Goal: Information Seeking & Learning: Learn about a topic

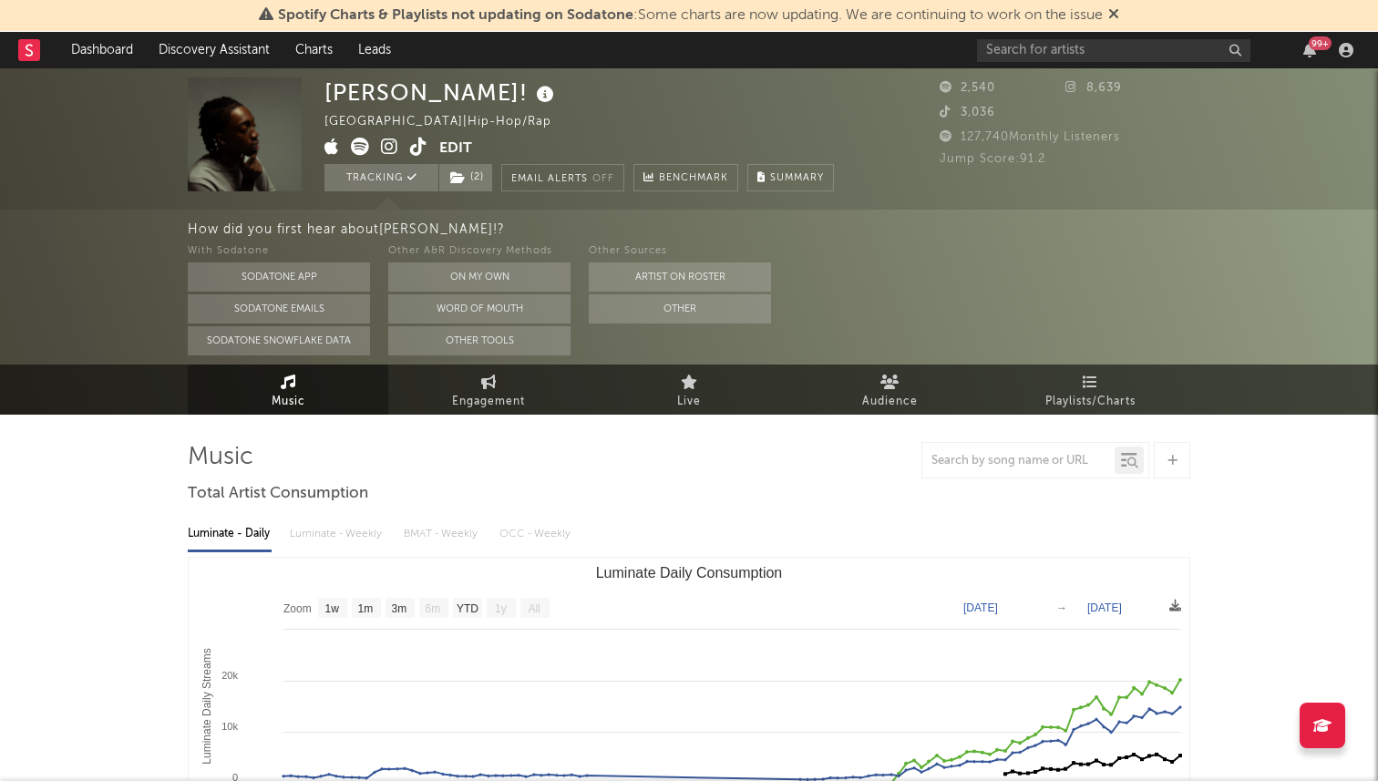
select select "1w"
click at [111, 42] on link "Dashboard" at bounding box center [101, 50] width 87 height 36
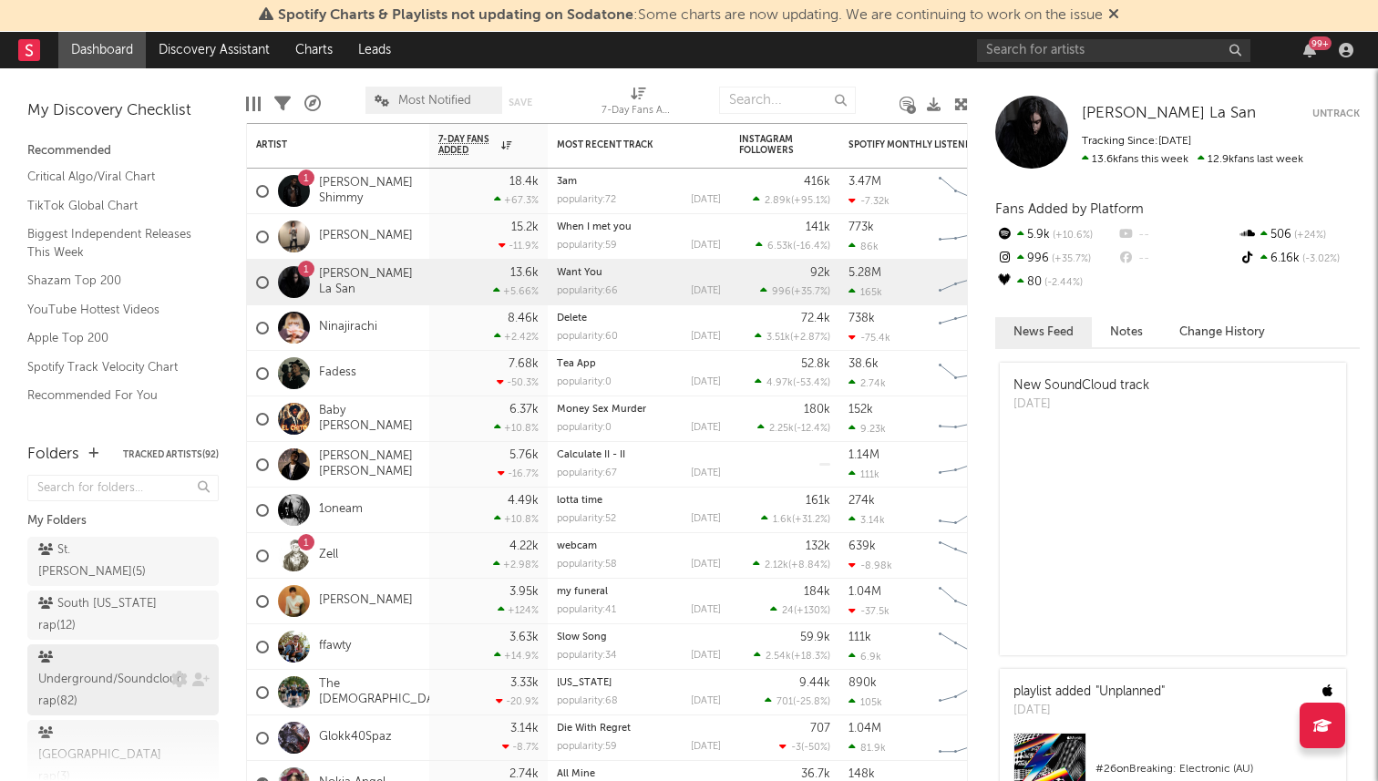
click at [167, 675] on div "Underground/Soundcloud rap ( 82 )" at bounding box center [111, 680] width 146 height 66
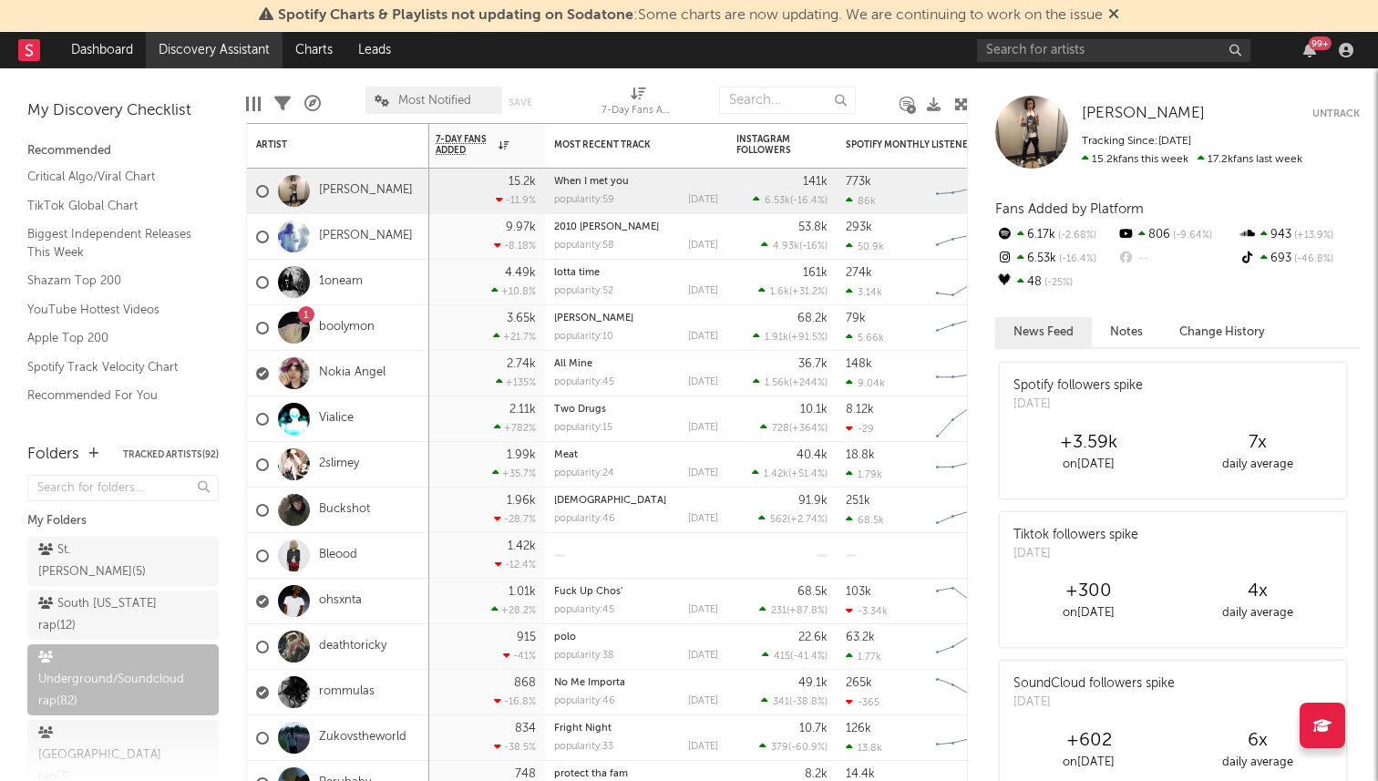
click at [187, 41] on link "Discovery Assistant" at bounding box center [214, 50] width 137 height 36
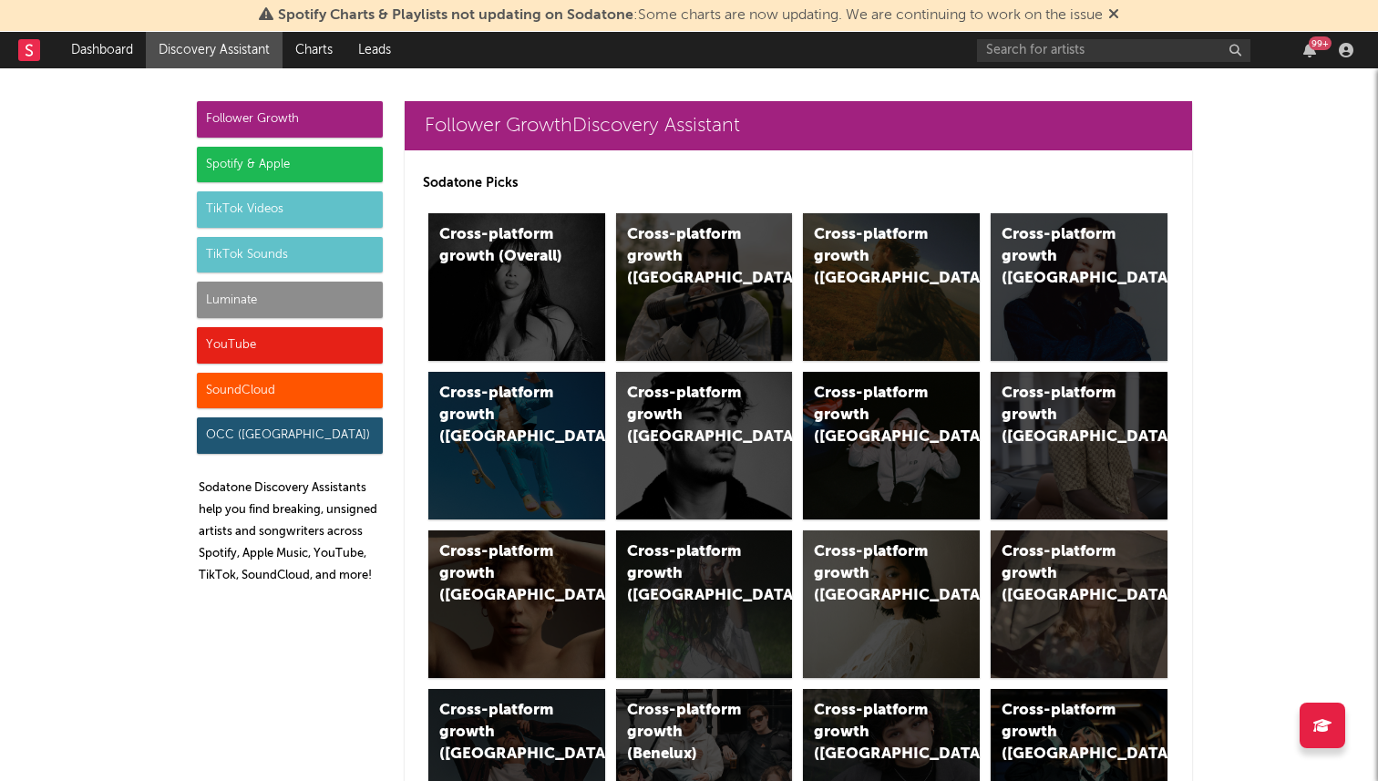
click at [281, 157] on div "Spotify & Apple" at bounding box center [290, 165] width 186 height 36
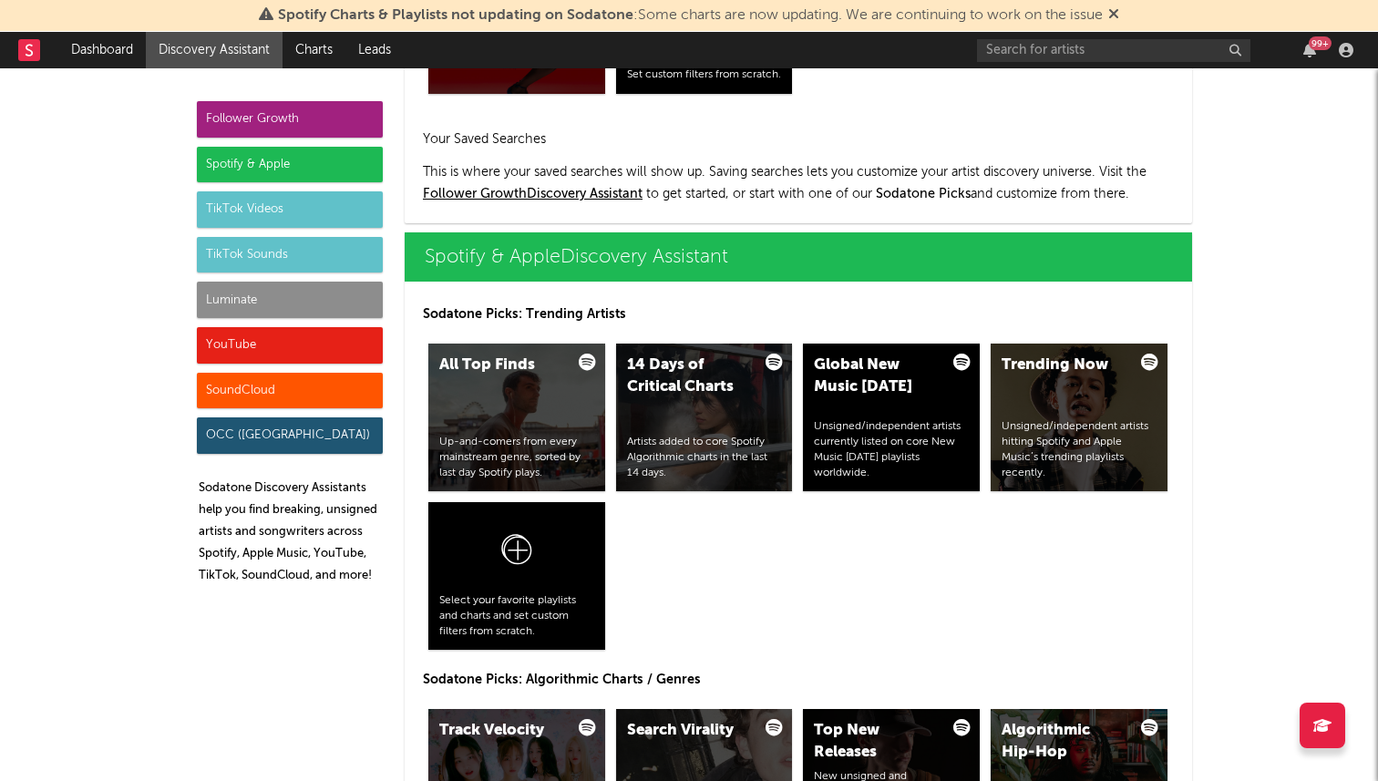
scroll to position [1822, 0]
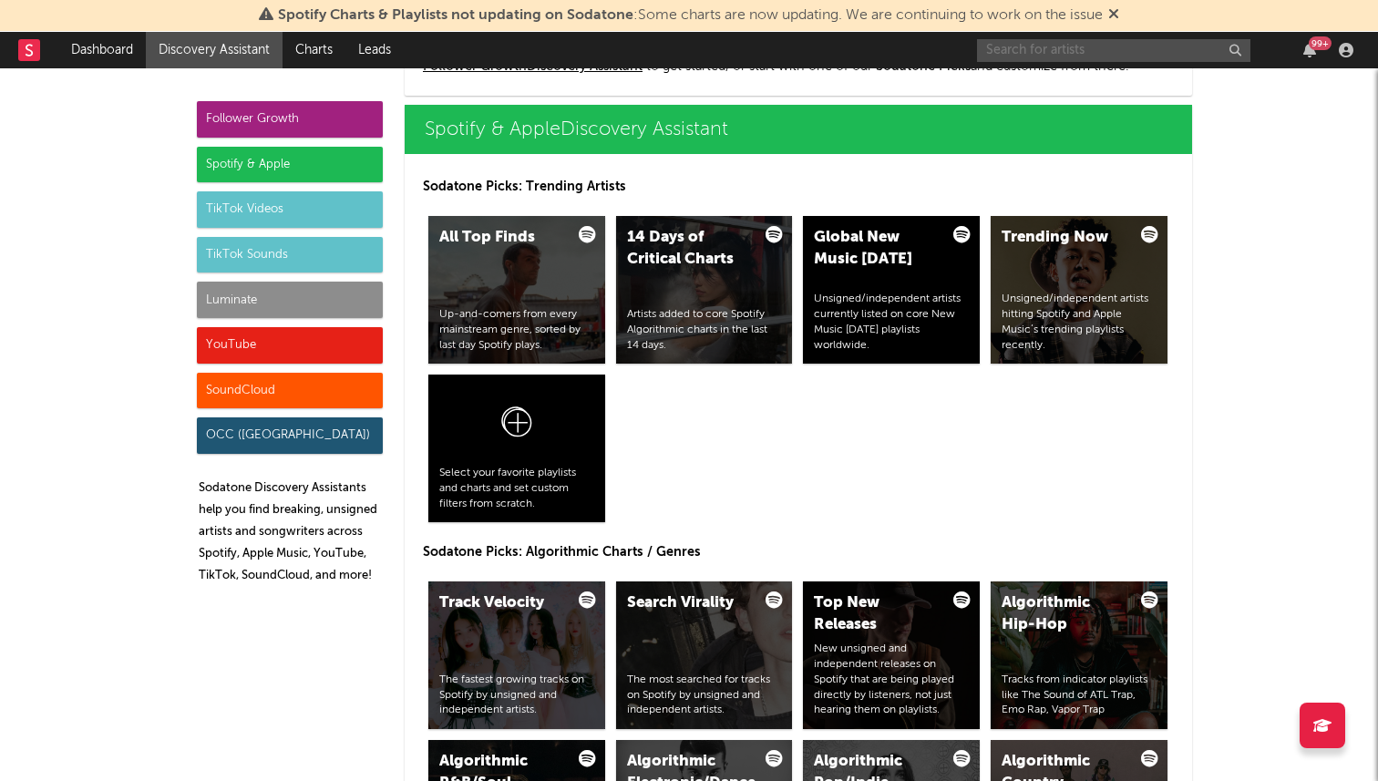
click at [997, 45] on input "text" at bounding box center [1113, 50] width 273 height 23
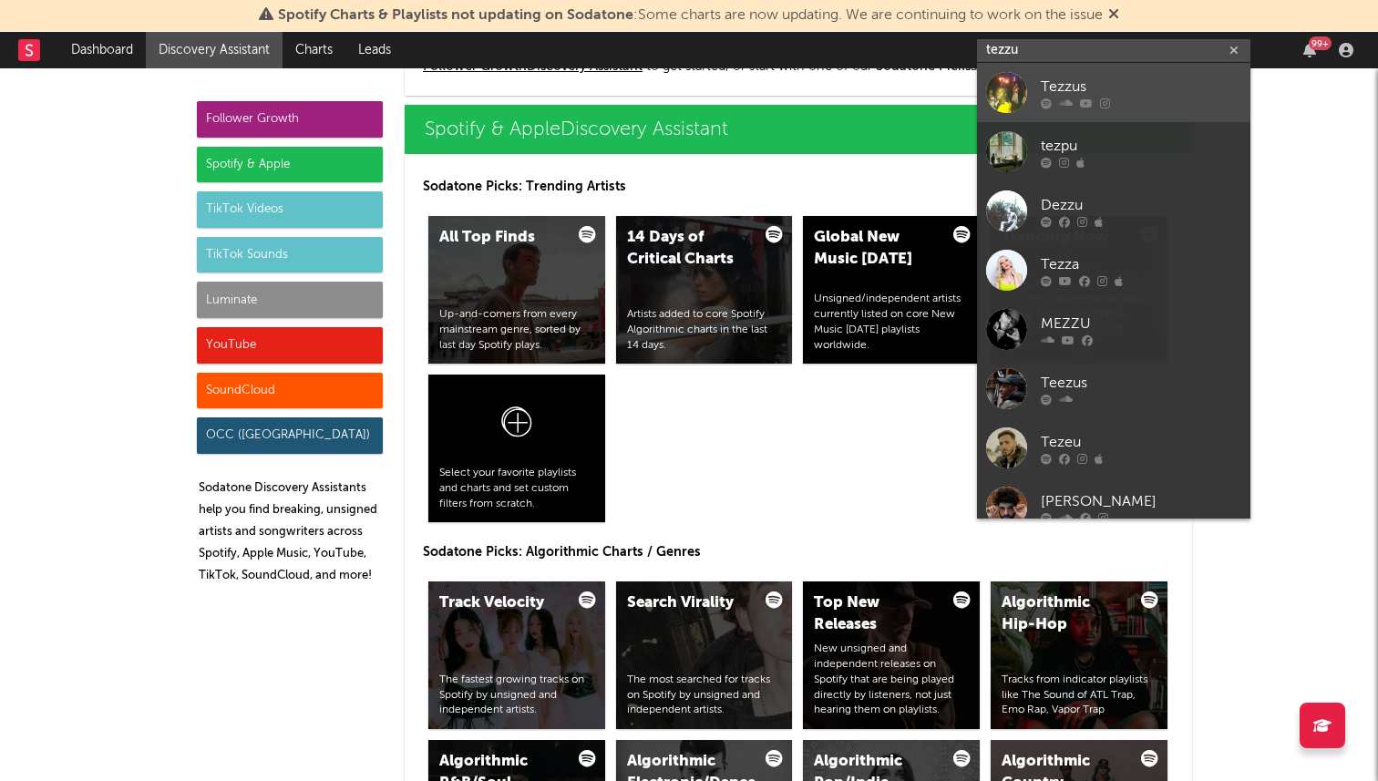
type input "tezzu"
click at [1143, 92] on div "Tezzus" at bounding box center [1141, 87] width 200 height 22
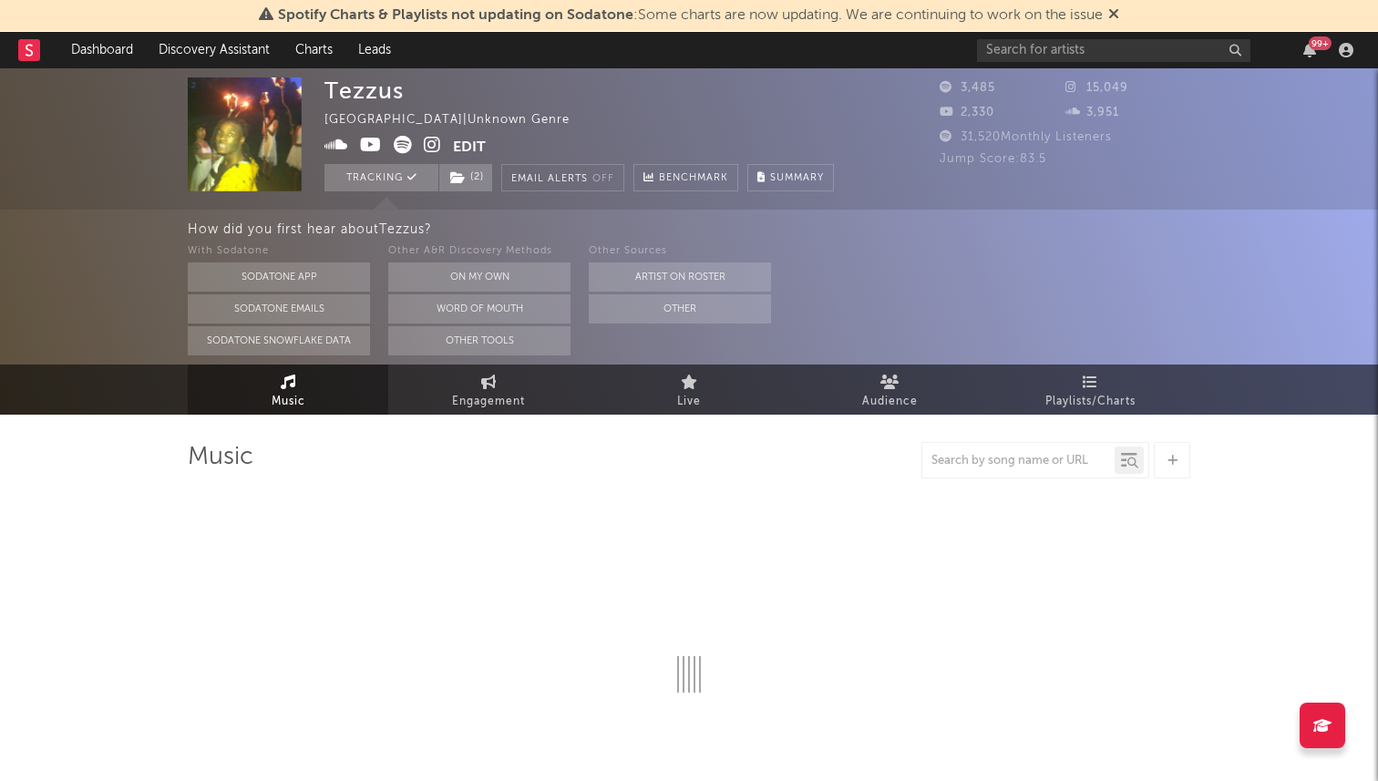
select select "6m"
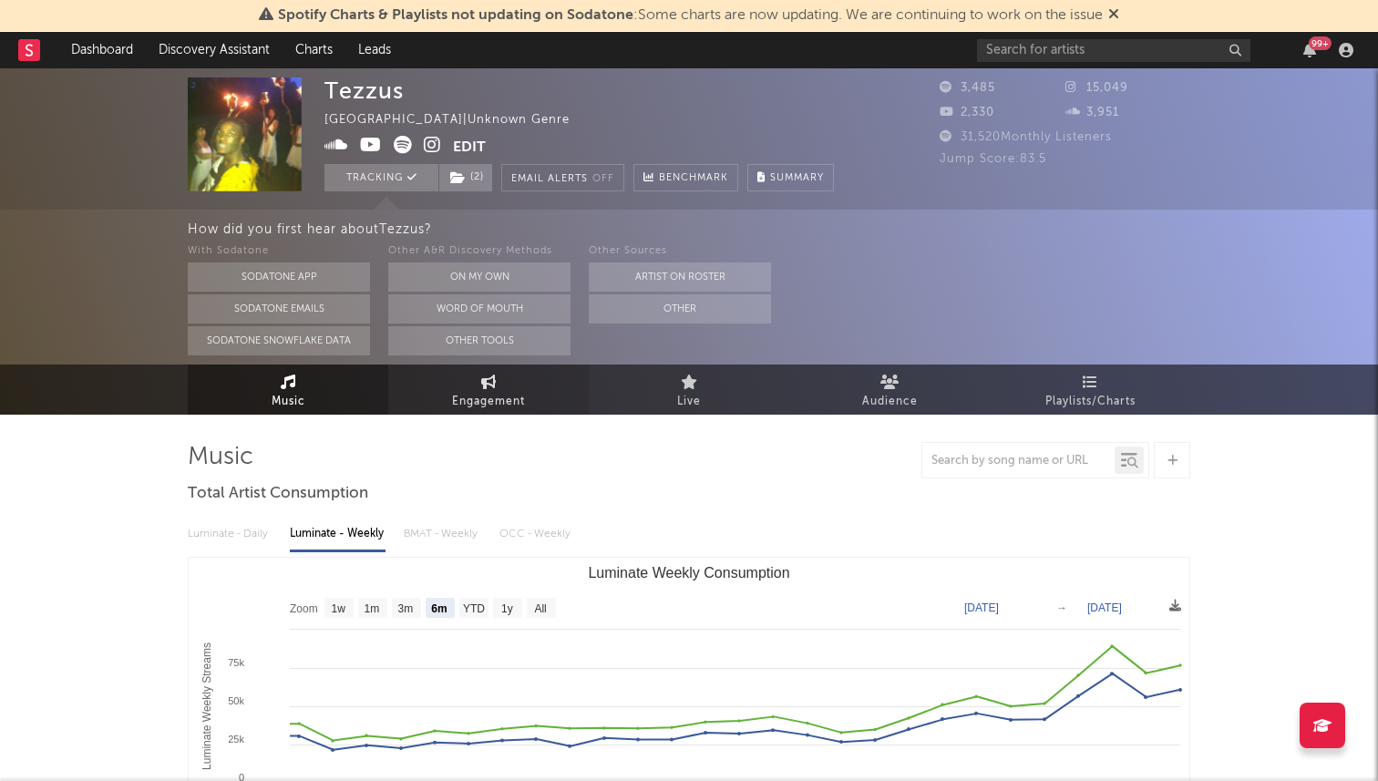
click at [506, 392] on span "Engagement" at bounding box center [488, 402] width 73 height 22
select select "1w"
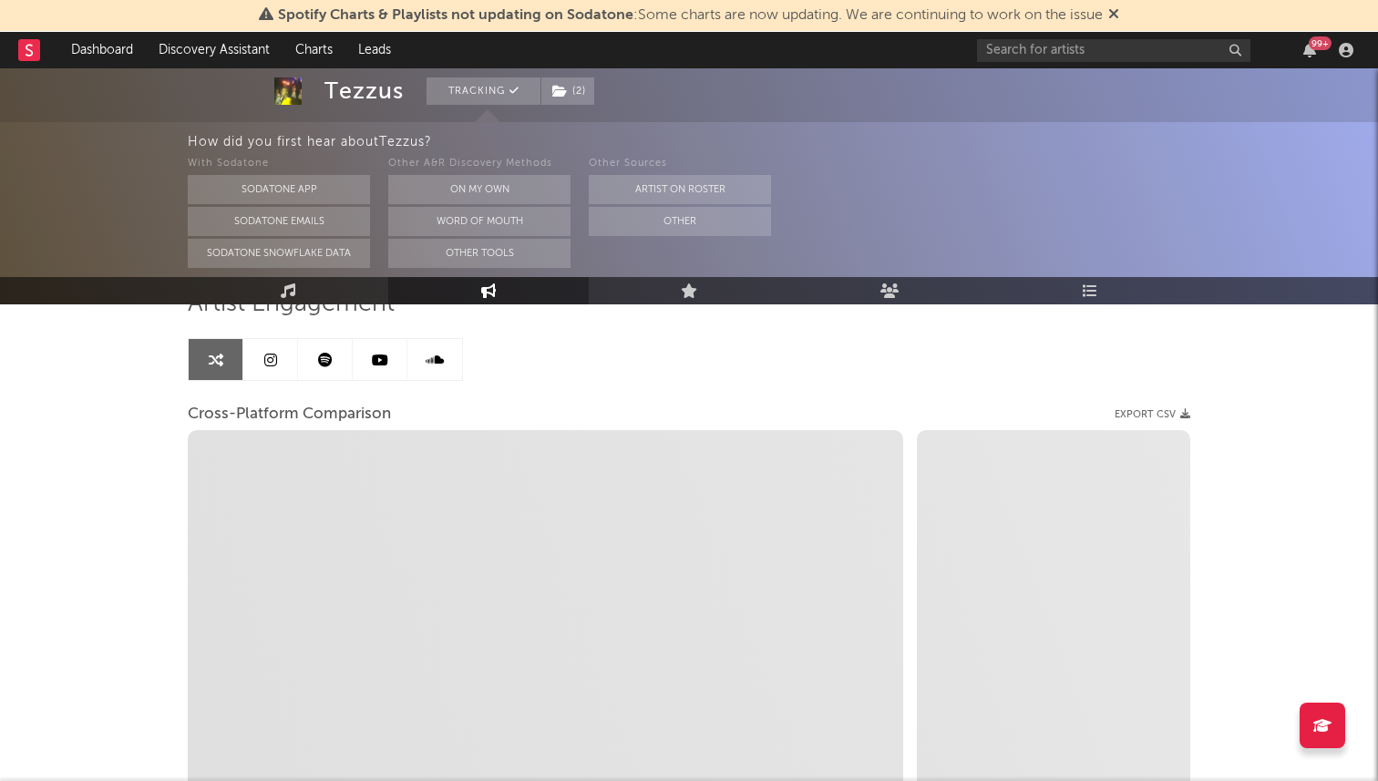
scroll to position [150, 0]
select select "1m"
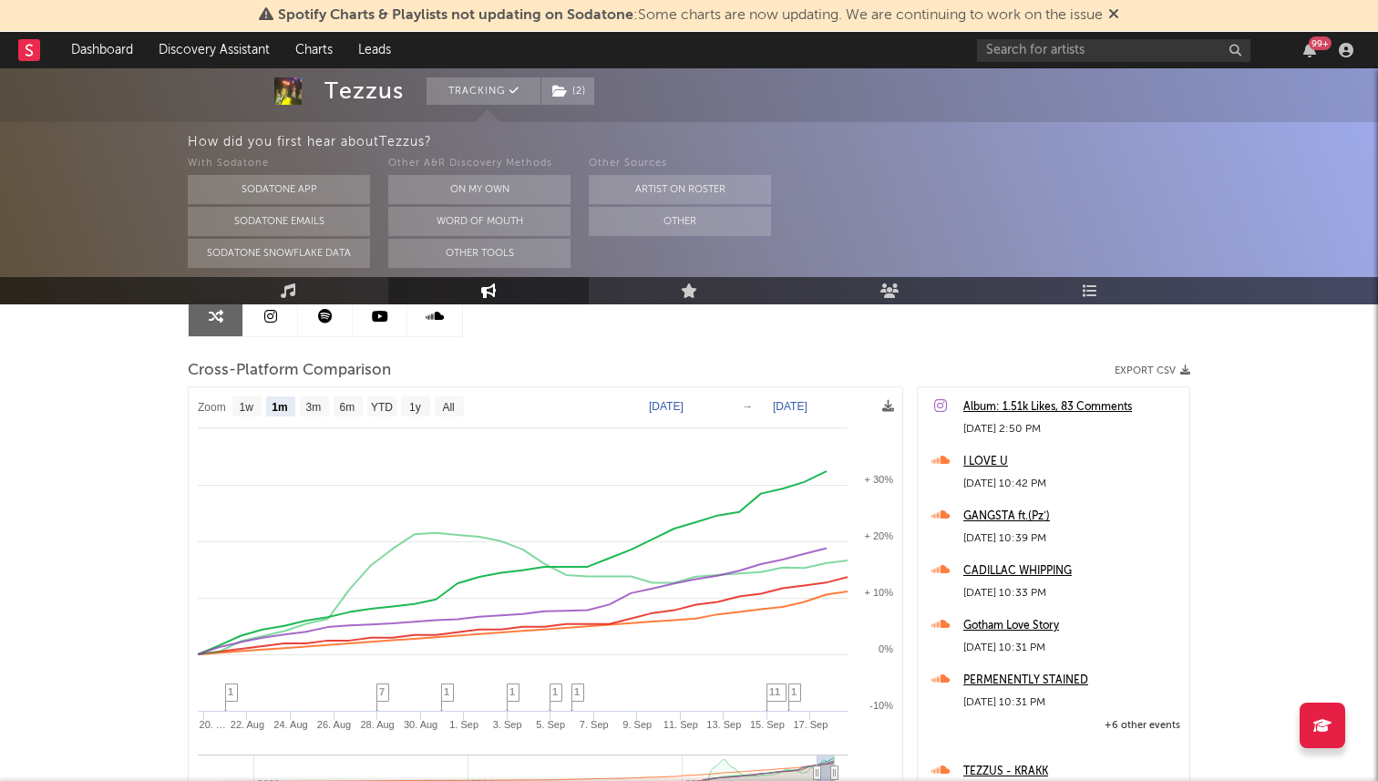
scroll to position [210, 0]
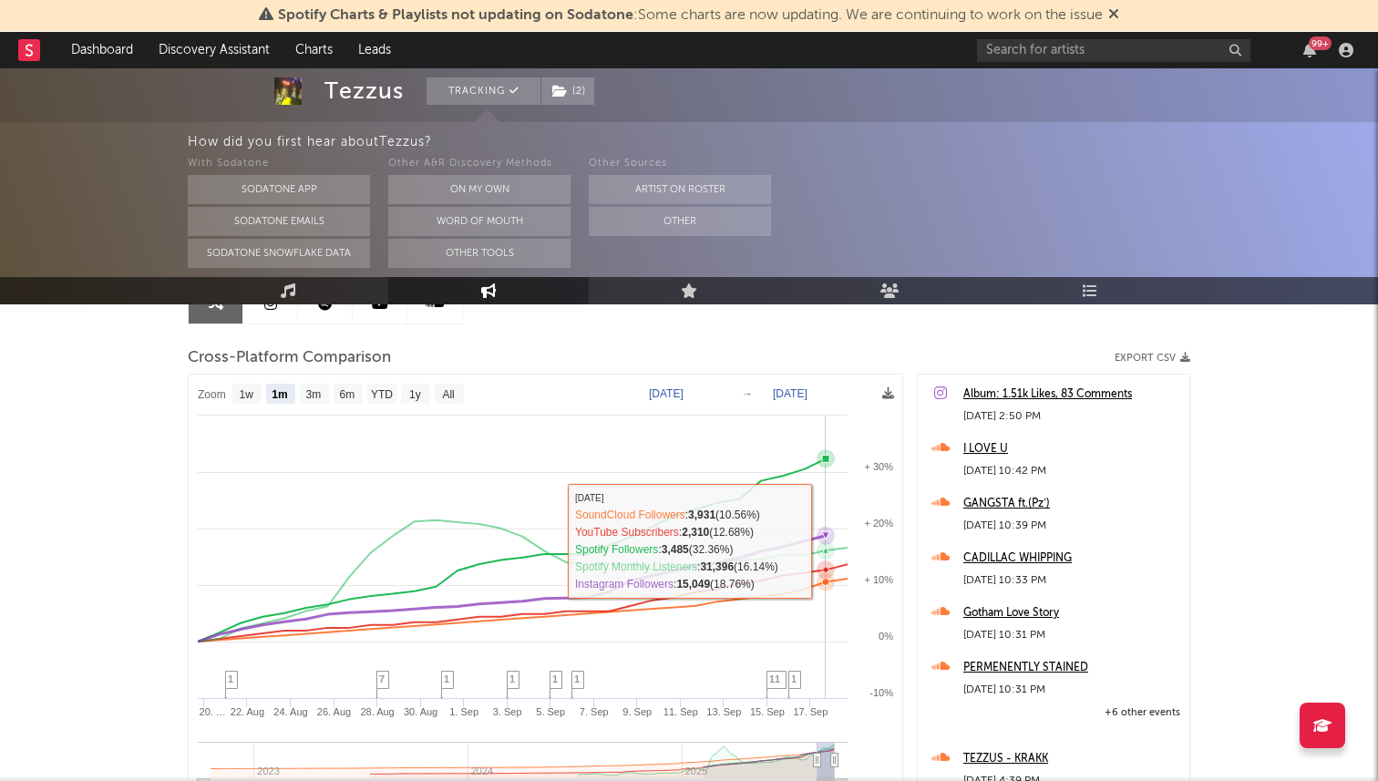
click at [836, 540] on icon at bounding box center [512, 580] width 672 height 121
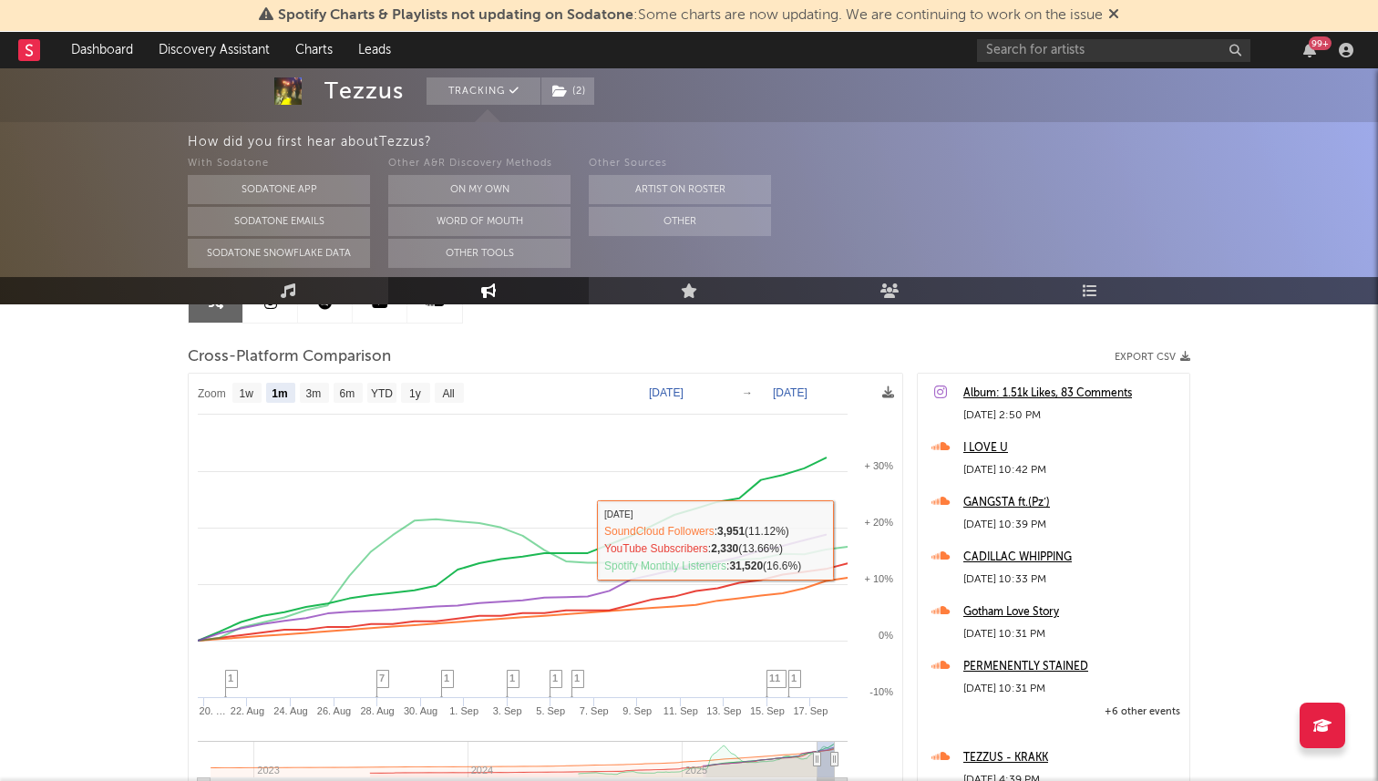
scroll to position [196, 0]
